Goal: Transaction & Acquisition: Purchase product/service

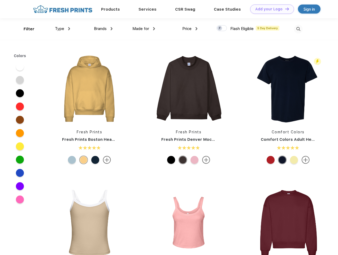
click at [270, 9] on link "Add your Logo Design Tool" at bounding box center [272, 9] width 44 height 9
click at [0, 0] on div "Design Tool" at bounding box center [0, 0] width 0 height 0
click at [285, 9] on link "Add your Logo Design Tool" at bounding box center [272, 9] width 44 height 9
click at [25, 29] on div "Filter" at bounding box center [29, 29] width 11 height 6
click at [63, 29] on span "Type" at bounding box center [59, 28] width 9 height 5
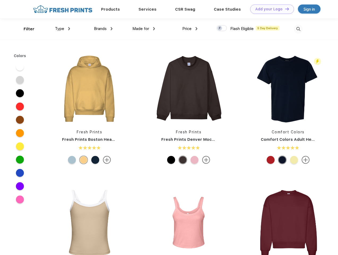
click at [103, 29] on span "Brands" at bounding box center [100, 28] width 13 height 5
click at [144, 29] on span "Made for" at bounding box center [140, 28] width 17 height 5
click at [190, 29] on span "Price" at bounding box center [186, 28] width 9 height 5
click at [222, 28] on div at bounding box center [221, 28] width 10 height 6
click at [220, 28] on input "checkbox" at bounding box center [217, 26] width 3 height 3
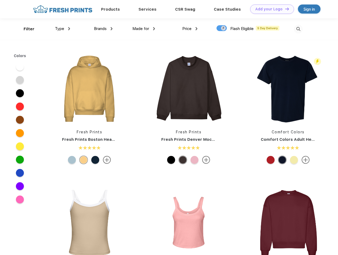
click at [298, 29] on img at bounding box center [298, 29] width 9 height 9
